Goal: Answer question/provide support: Share knowledge or assist other users

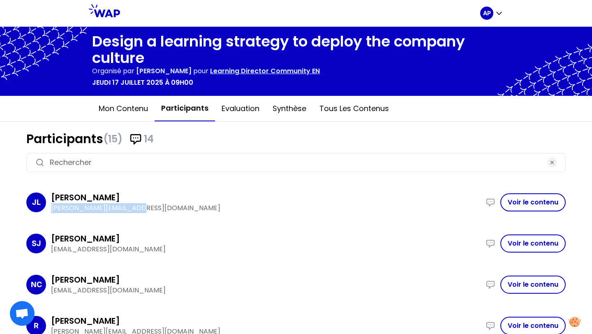
scroll to position [86, 0]
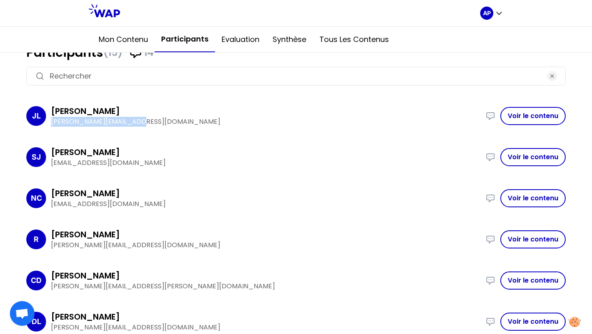
click at [160, 121] on p "[PERSON_NAME][EMAIL_ADDRESS][DOMAIN_NAME]" at bounding box center [266, 122] width 430 height 10
drag, startPoint x: 150, startPoint y: 125, endPoint x: 50, endPoint y: 123, distance: 99.9
click at [49, 127] on div "[PERSON_NAME] [PERSON_NAME] [PERSON_NAME][EMAIL_ADDRESS][DOMAIN_NAME] I have de…" at bounding box center [295, 116] width 539 height 35
